Goal: Task Accomplishment & Management: Manage account settings

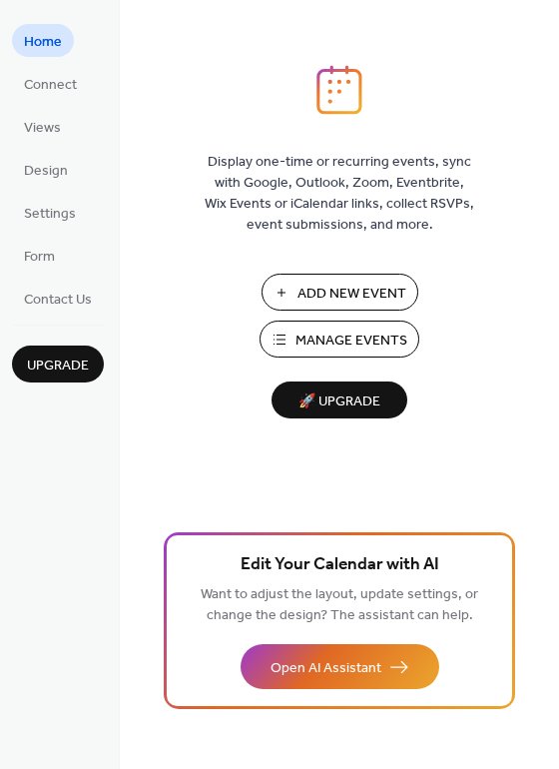
click at [339, 337] on span "Manage Events" at bounding box center [352, 341] width 112 height 21
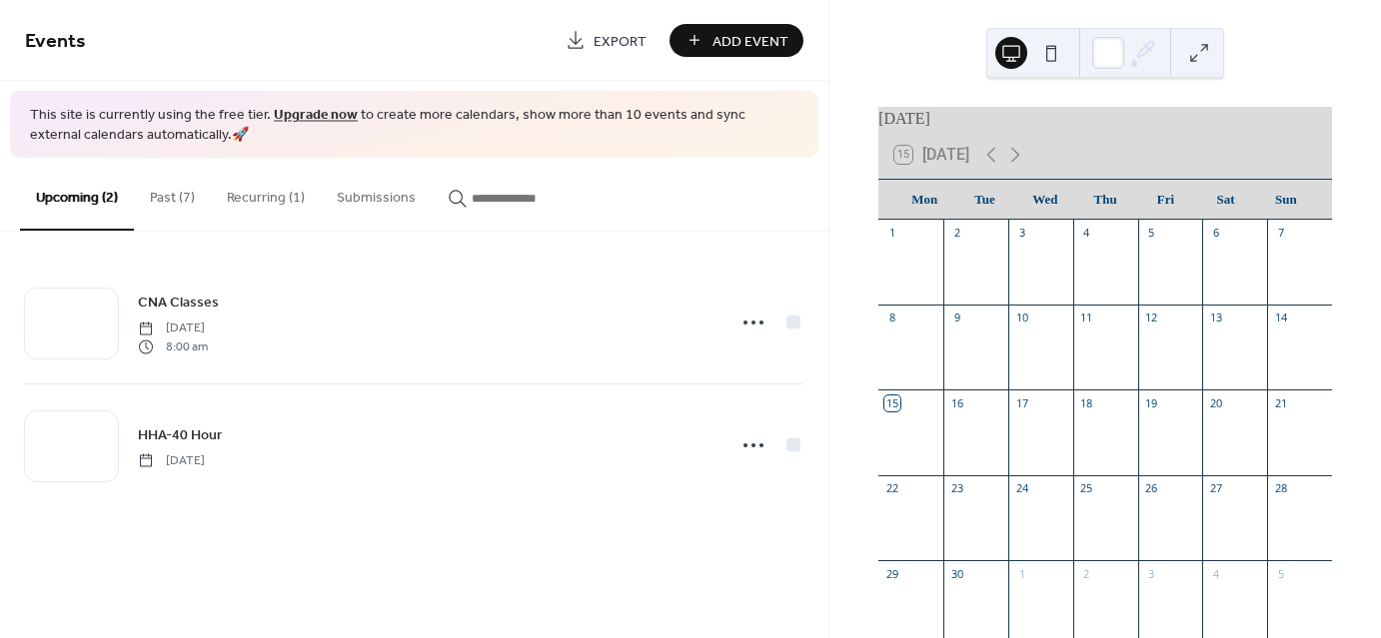
click at [854, 436] on div "September 2025 15 Today Mon Tue Wed Thu Fri Sat Sun 1 2 3 4 5 6 7 8 9 10 11 12 …" at bounding box center [1105, 319] width 552 height 638
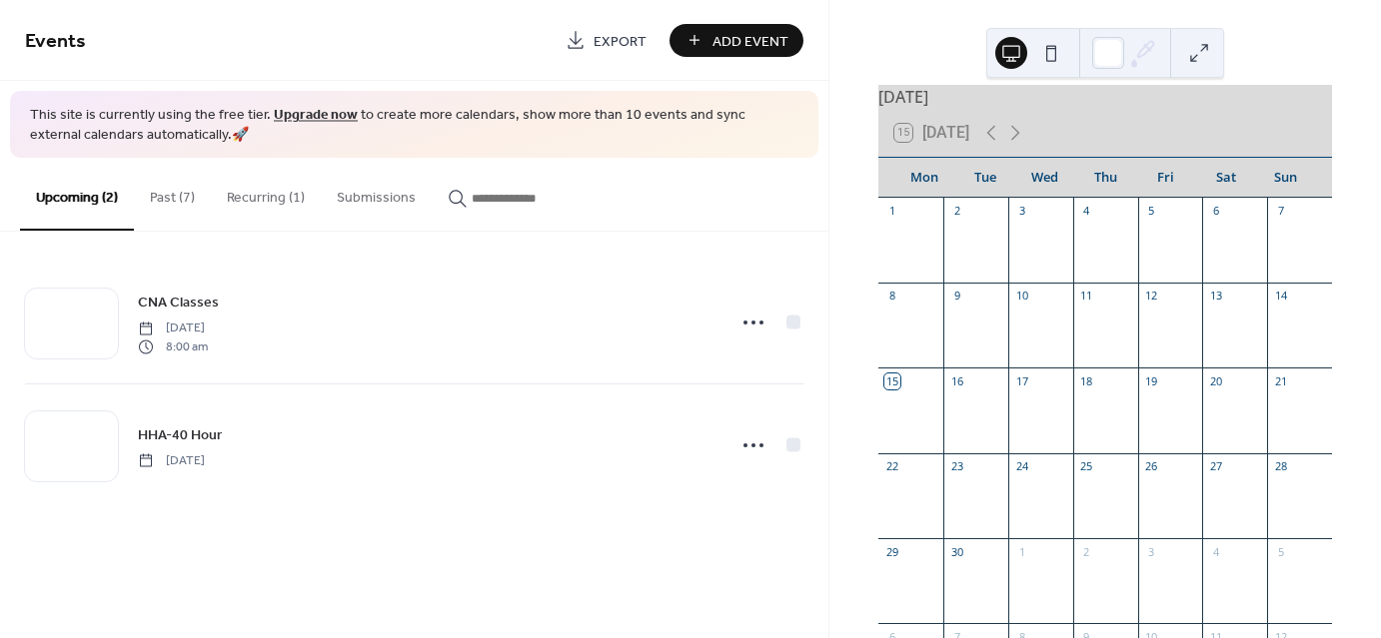
click at [859, 507] on div "September 2025 15 Today Mon Tue Wed Thu Fri Sat Sun 1 2 3 4 5 6 7 8 9 10 11 12 …" at bounding box center [1105, 319] width 552 height 638
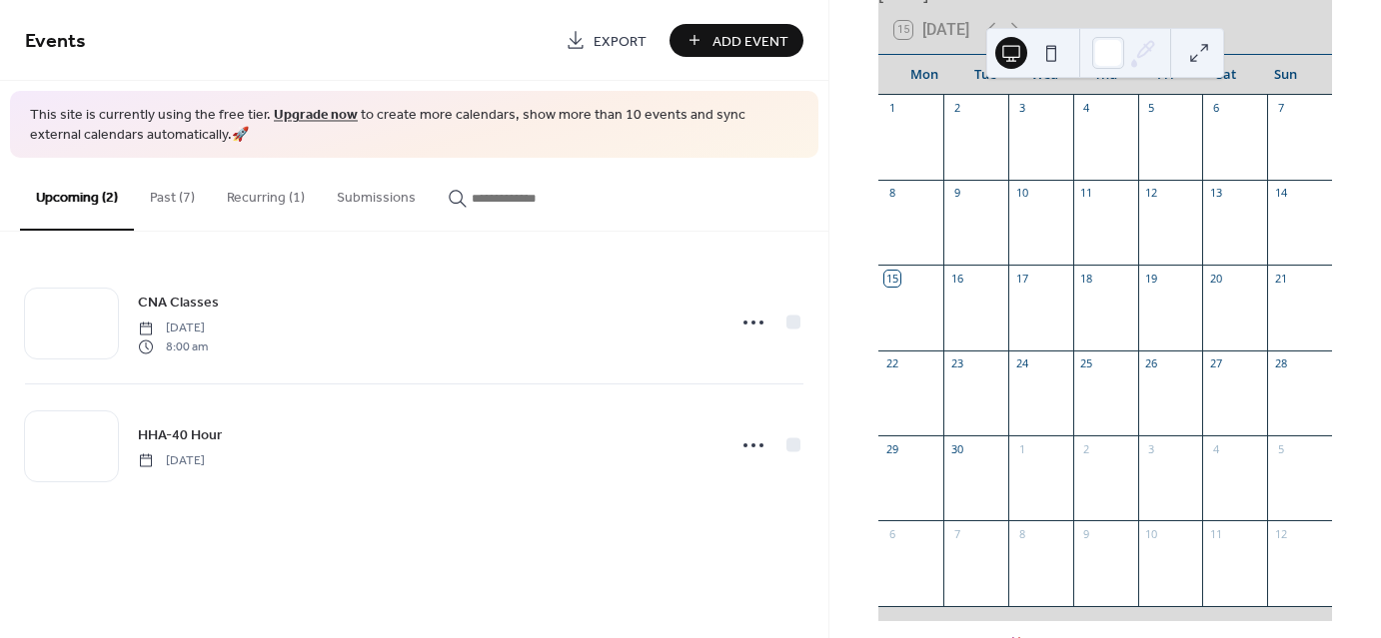
scroll to position [0, 0]
